Goal: Information Seeking & Learning: Learn about a topic

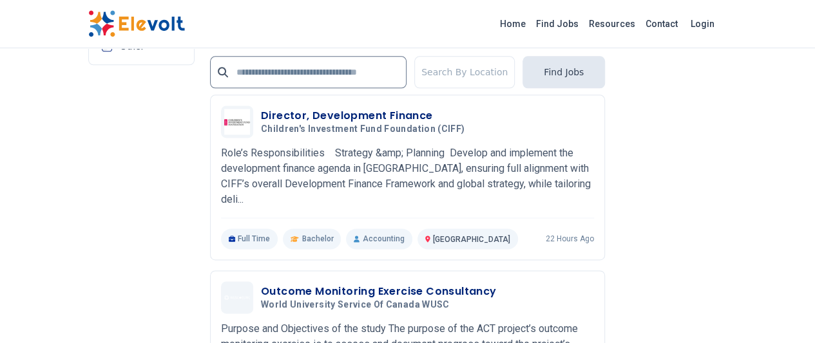
scroll to position [3272, 0]
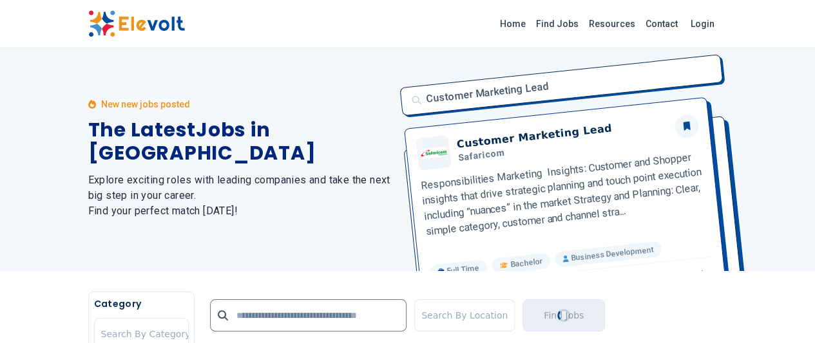
scroll to position [0, 0]
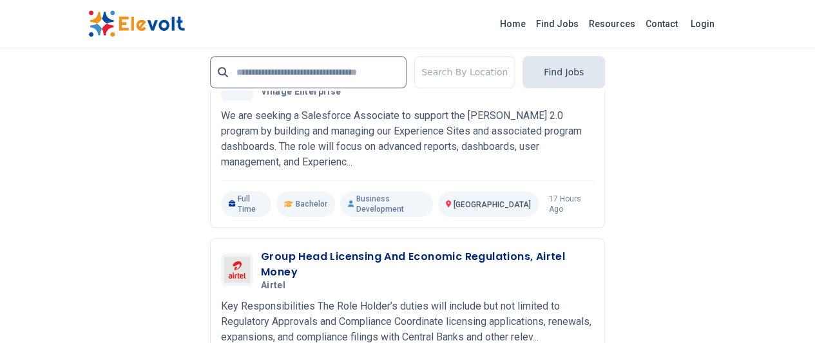
scroll to position [3003, 0]
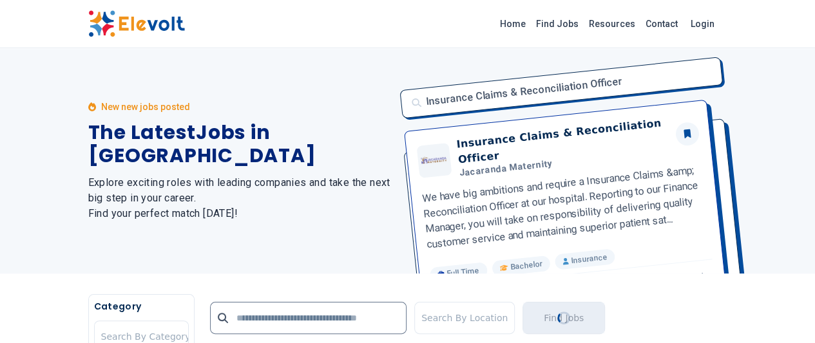
scroll to position [0, 0]
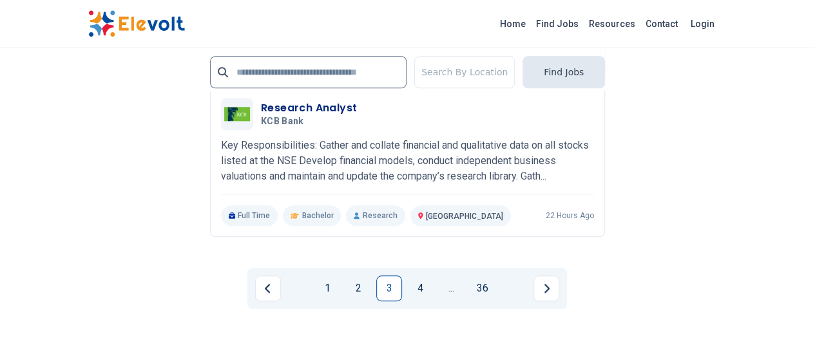
scroll to position [3050, 0]
click at [421, 275] on link "4" at bounding box center [420, 288] width 26 height 26
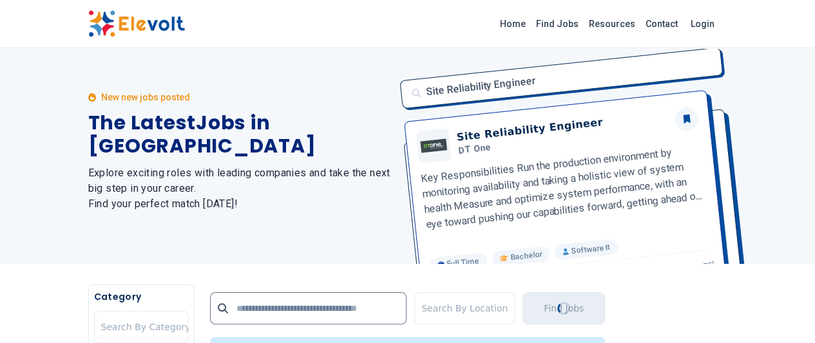
scroll to position [0, 0]
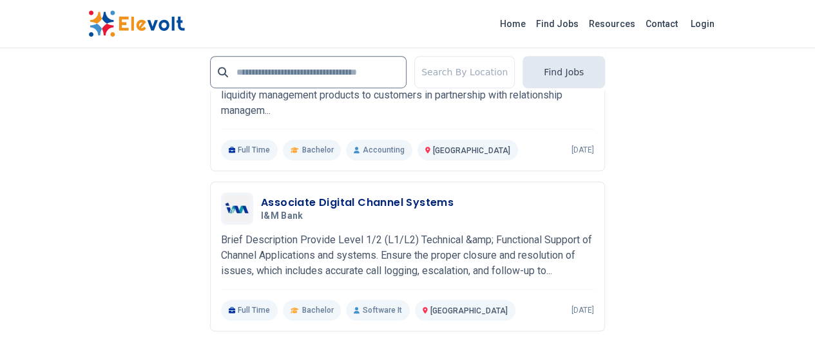
scroll to position [2887, 0]
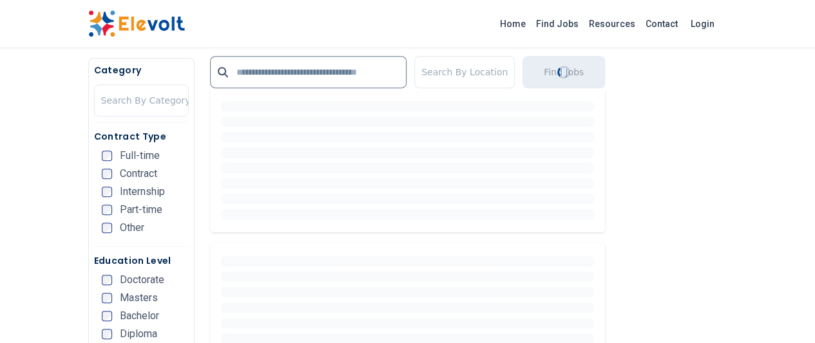
scroll to position [331, 0]
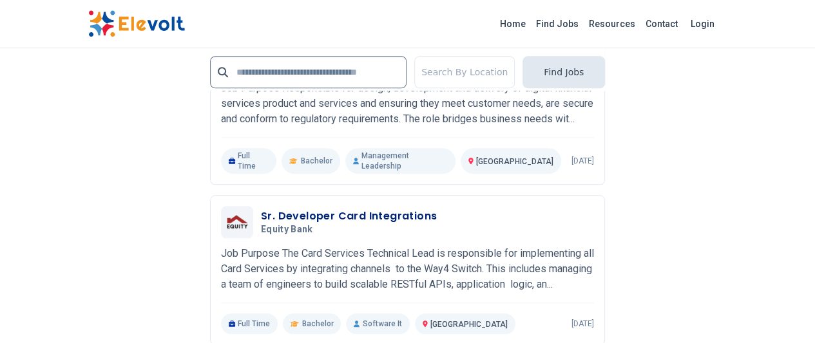
scroll to position [2971, 0]
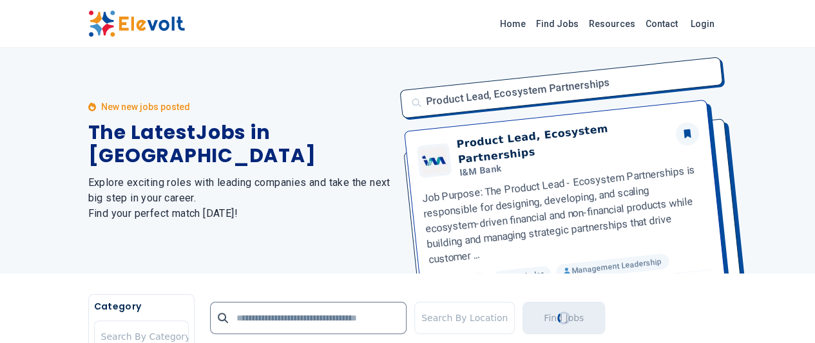
scroll to position [0, 0]
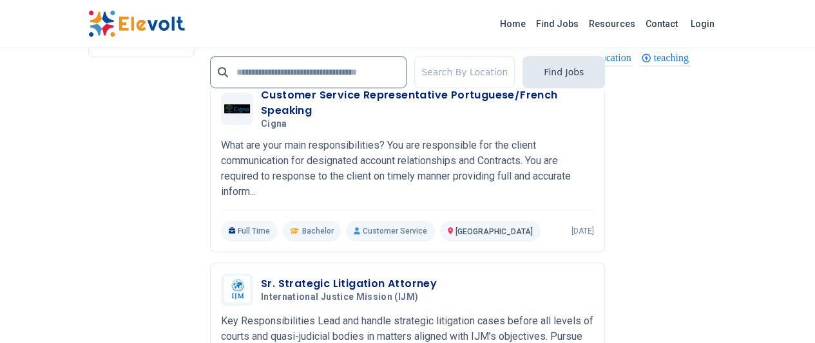
scroll to position [2856, 0]
